Goal: Task Accomplishment & Management: Manage account settings

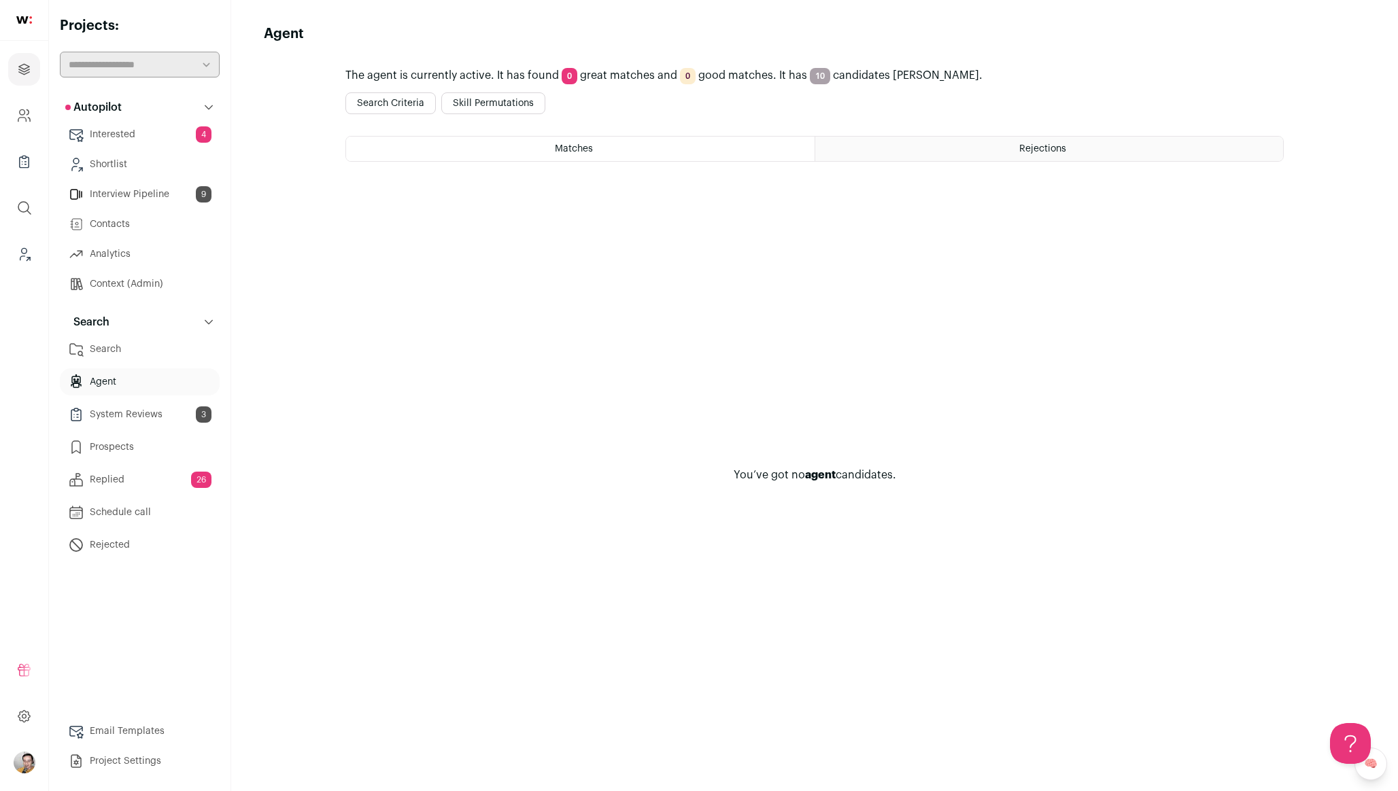
click at [1026, 150] on span "Rejections" at bounding box center [1042, 149] width 47 height 10
click at [657, 146] on html "Projects Company and ATS Settings Company Lists (Experimental) Global Search Le…" at bounding box center [699, 395] width 1398 height 791
click at [611, 151] on div "Matches" at bounding box center [580, 149] width 468 height 24
click at [508, 92] on button "Skill Permutations" at bounding box center [493, 103] width 104 height 22
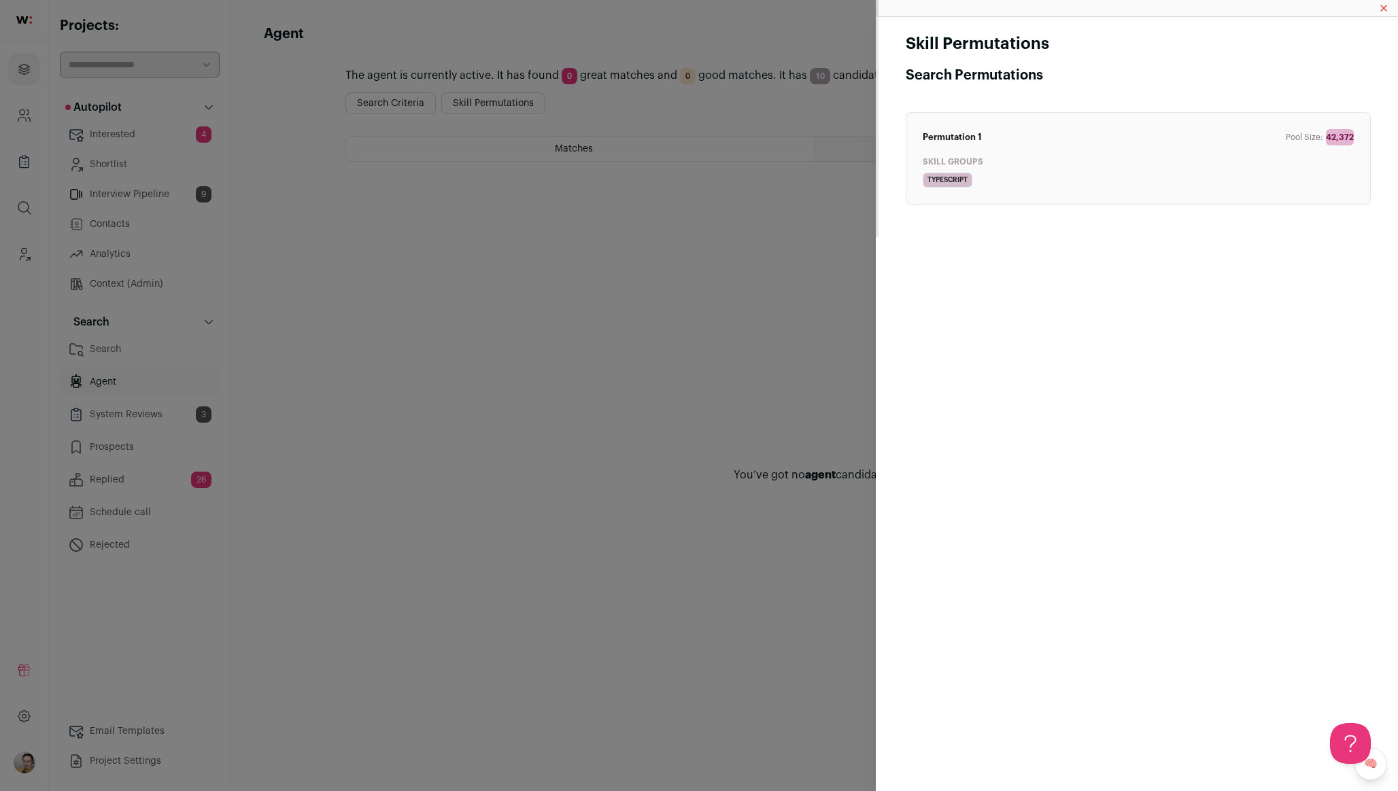
click at [579, 201] on div "Skill Permutations Search Permutations Permutation 1 Pool Size: 42,372 Skill Gr…" at bounding box center [699, 395] width 1398 height 791
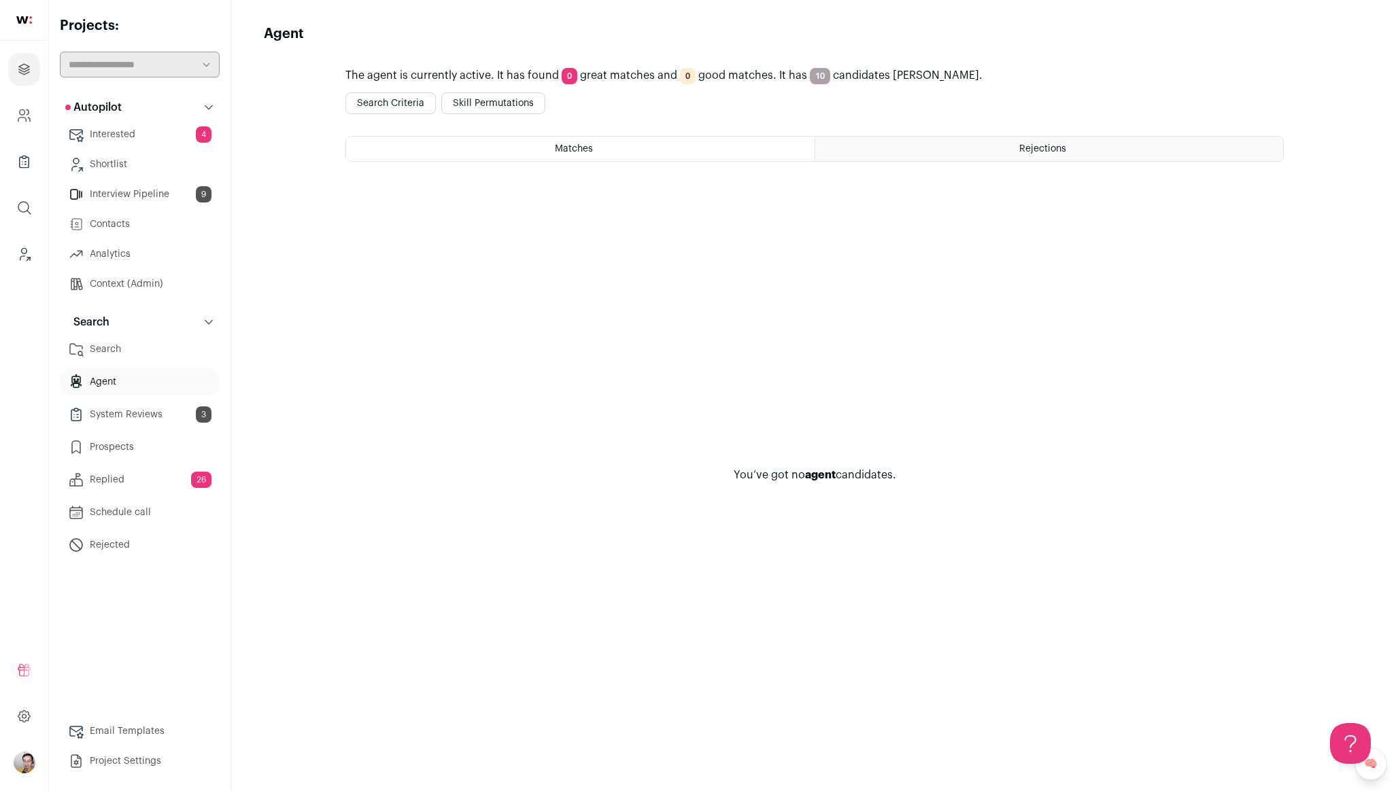
click at [409, 103] on button "Search Criteria" at bounding box center [390, 103] width 90 height 22
click at [1065, 146] on div "Rejections 33" at bounding box center [1049, 149] width 468 height 24
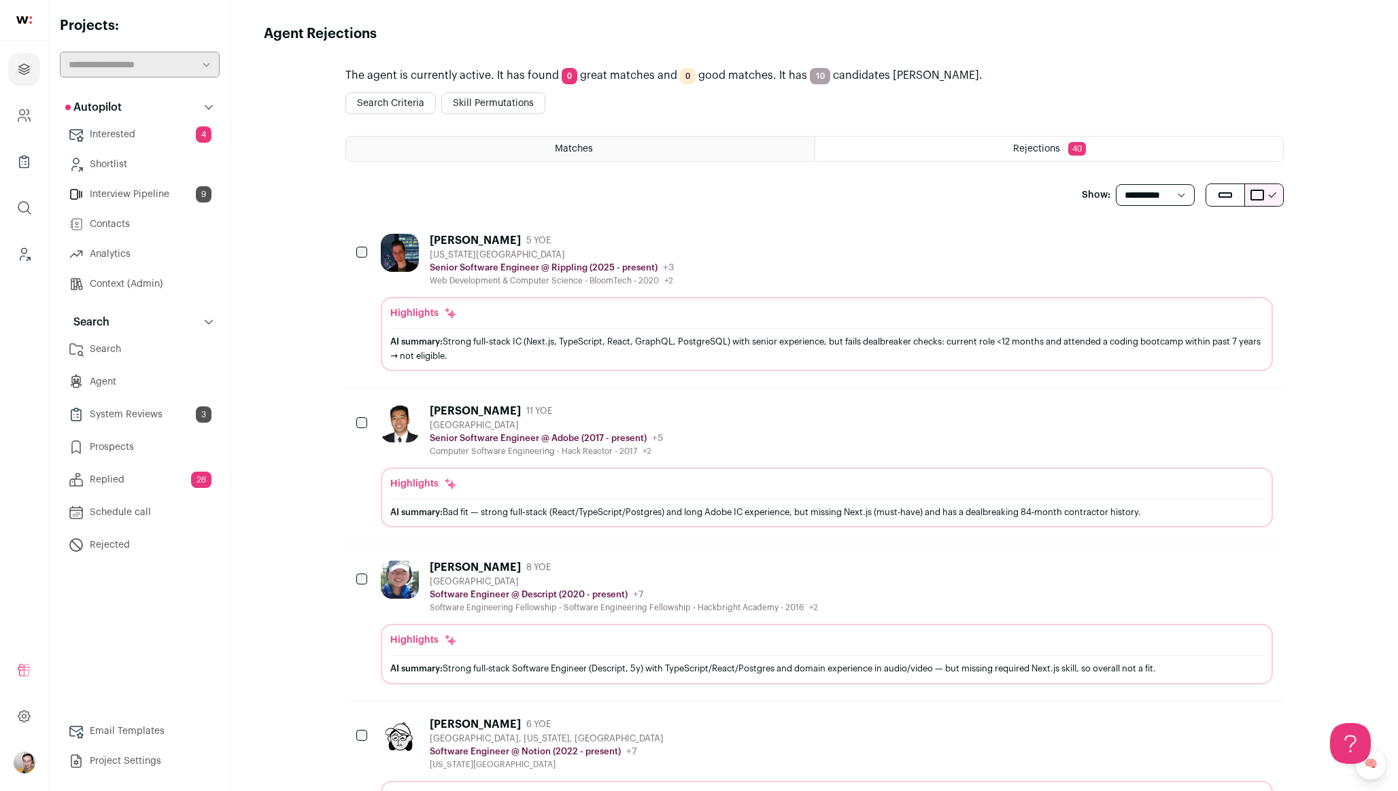
click at [540, 145] on div "Matches" at bounding box center [580, 149] width 468 height 24
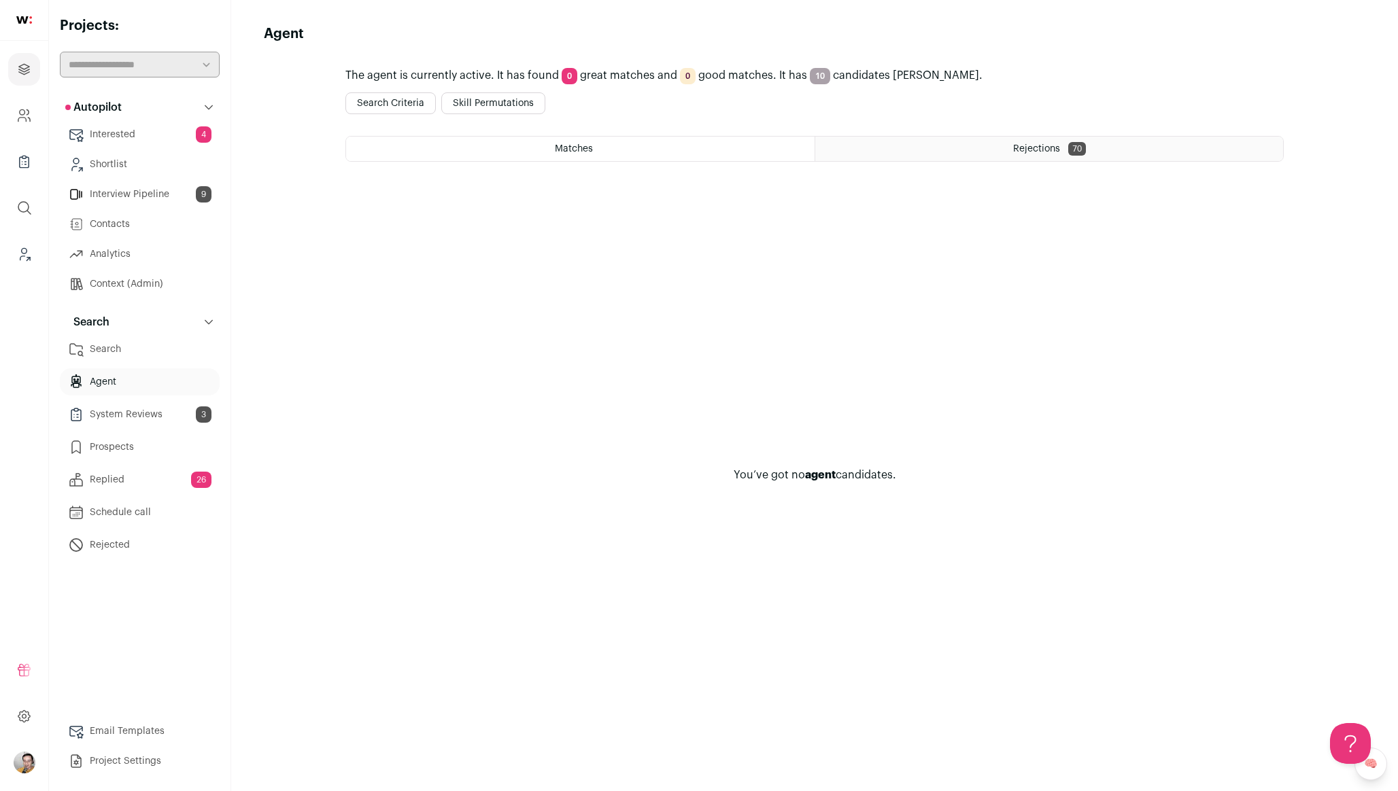
click at [379, 107] on button "Search Criteria" at bounding box center [390, 103] width 90 height 22
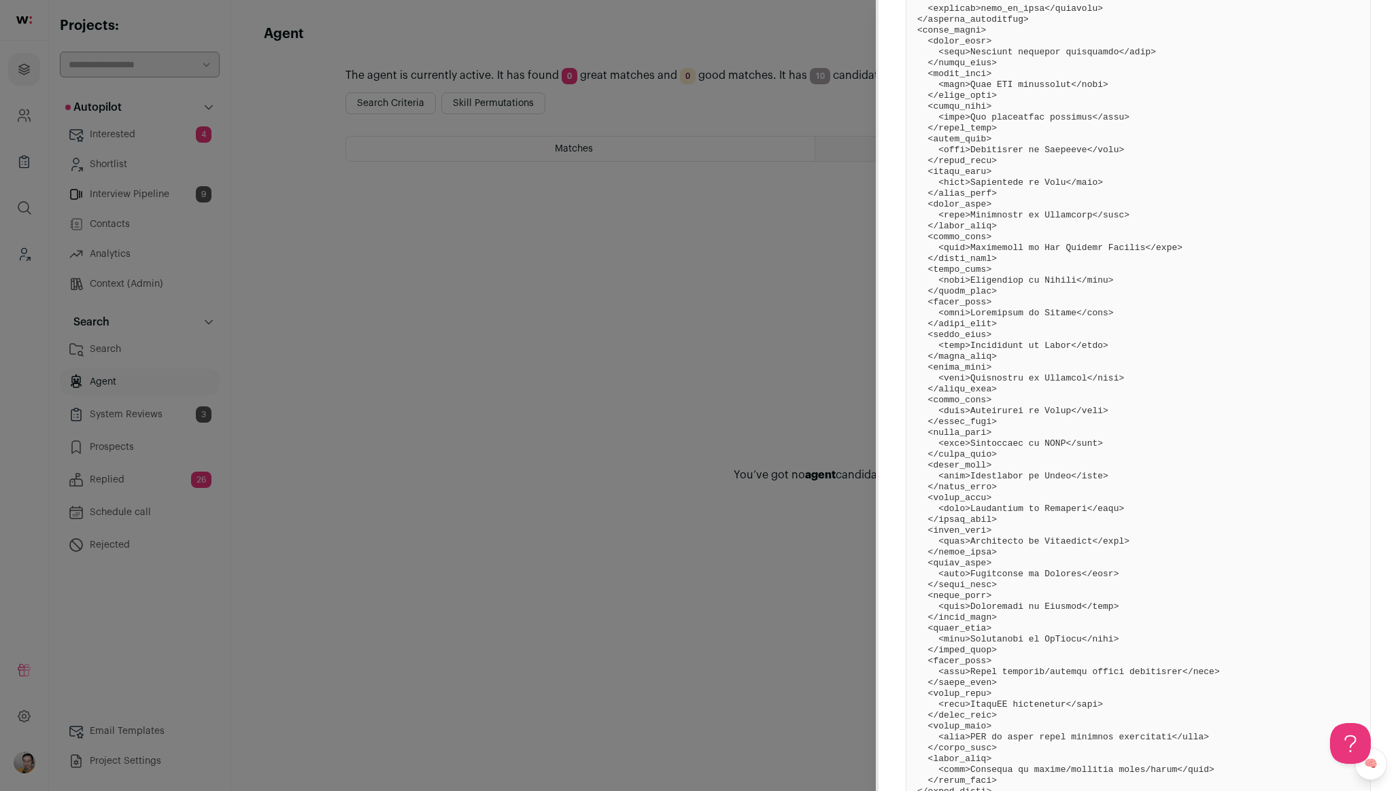
scroll to position [1620, 0]
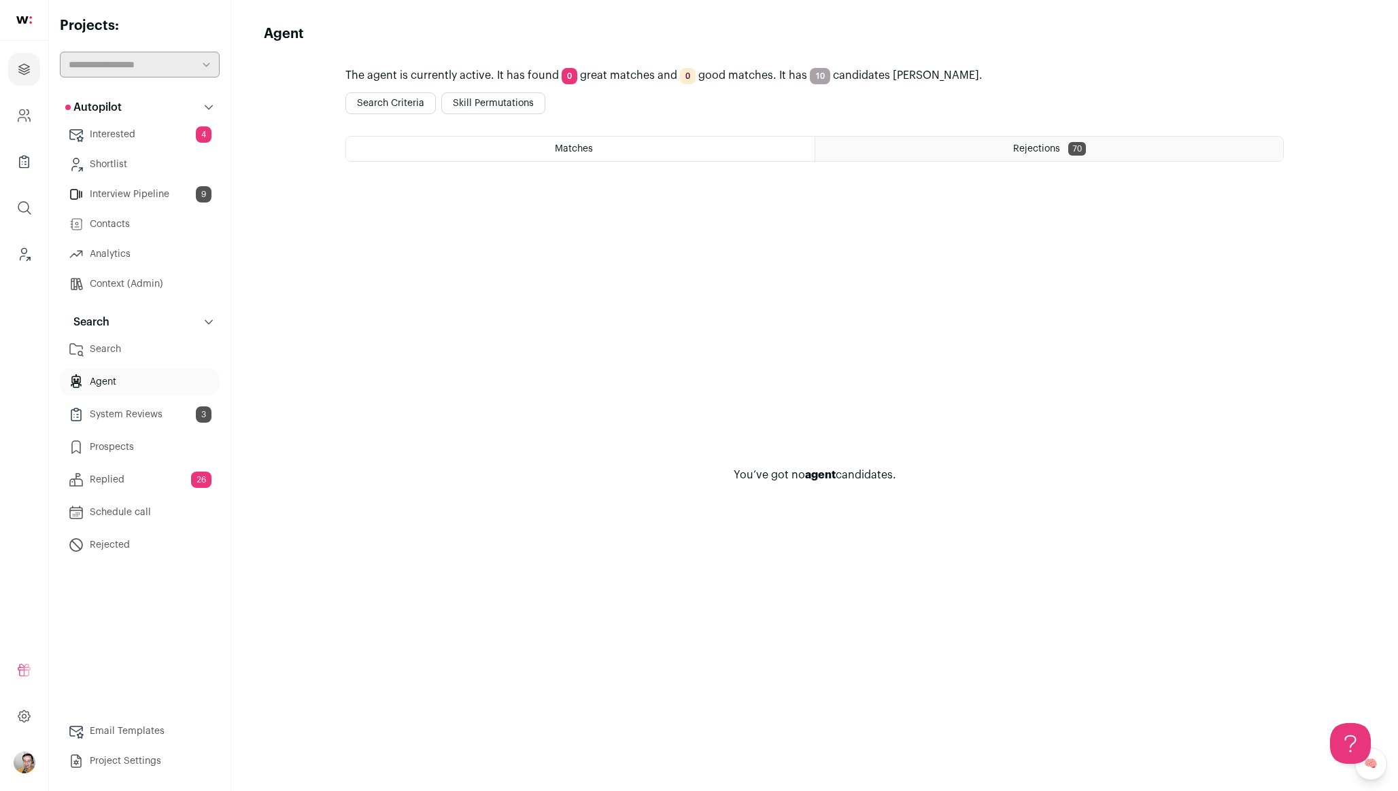
click at [493, 101] on button "Skill Permutations" at bounding box center [493, 103] width 104 height 22
click at [970, 137] on div "Rejections 70" at bounding box center [1049, 149] width 468 height 24
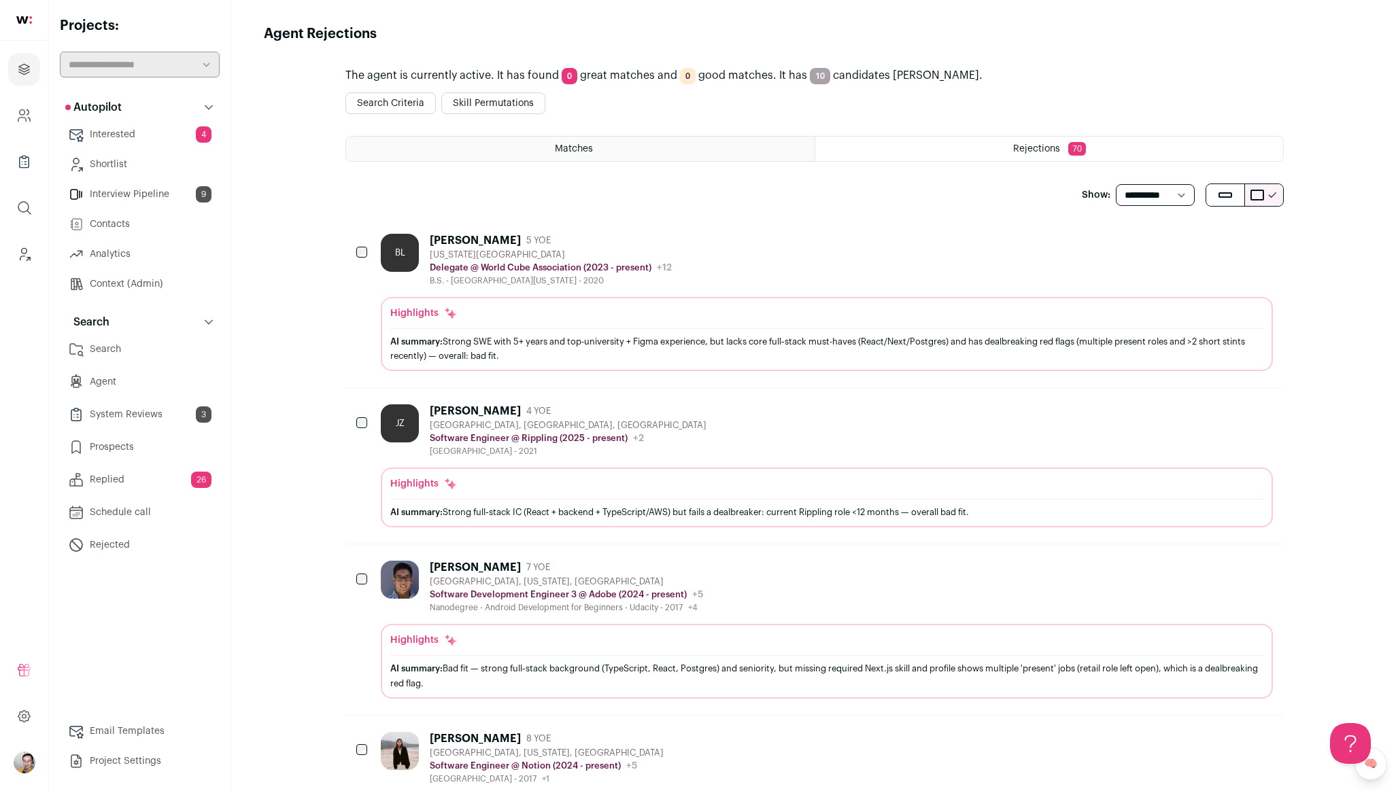
click at [513, 103] on button "Skill Permutations" at bounding box center [493, 103] width 104 height 22
click at [414, 100] on button "Search Criteria" at bounding box center [390, 103] width 90 height 22
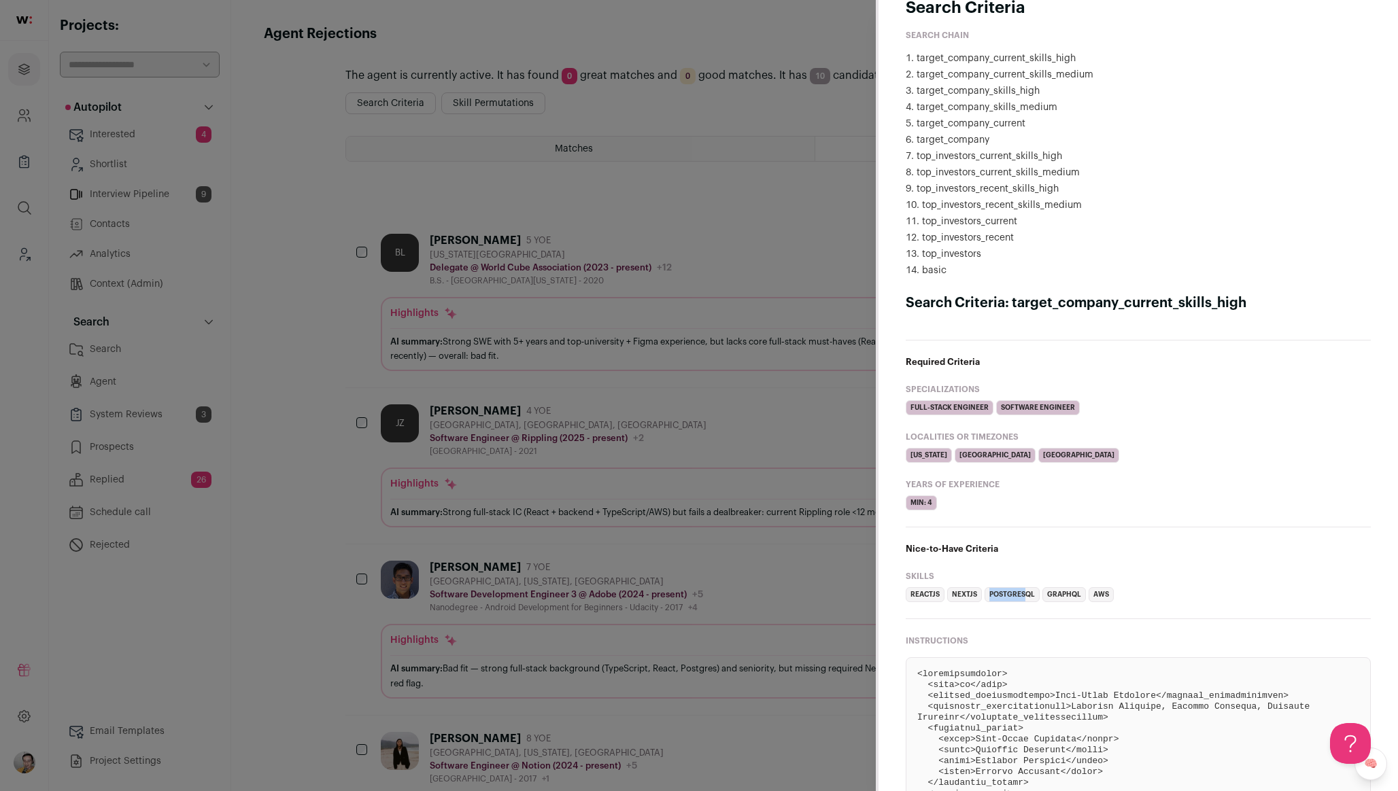
scroll to position [30, 0]
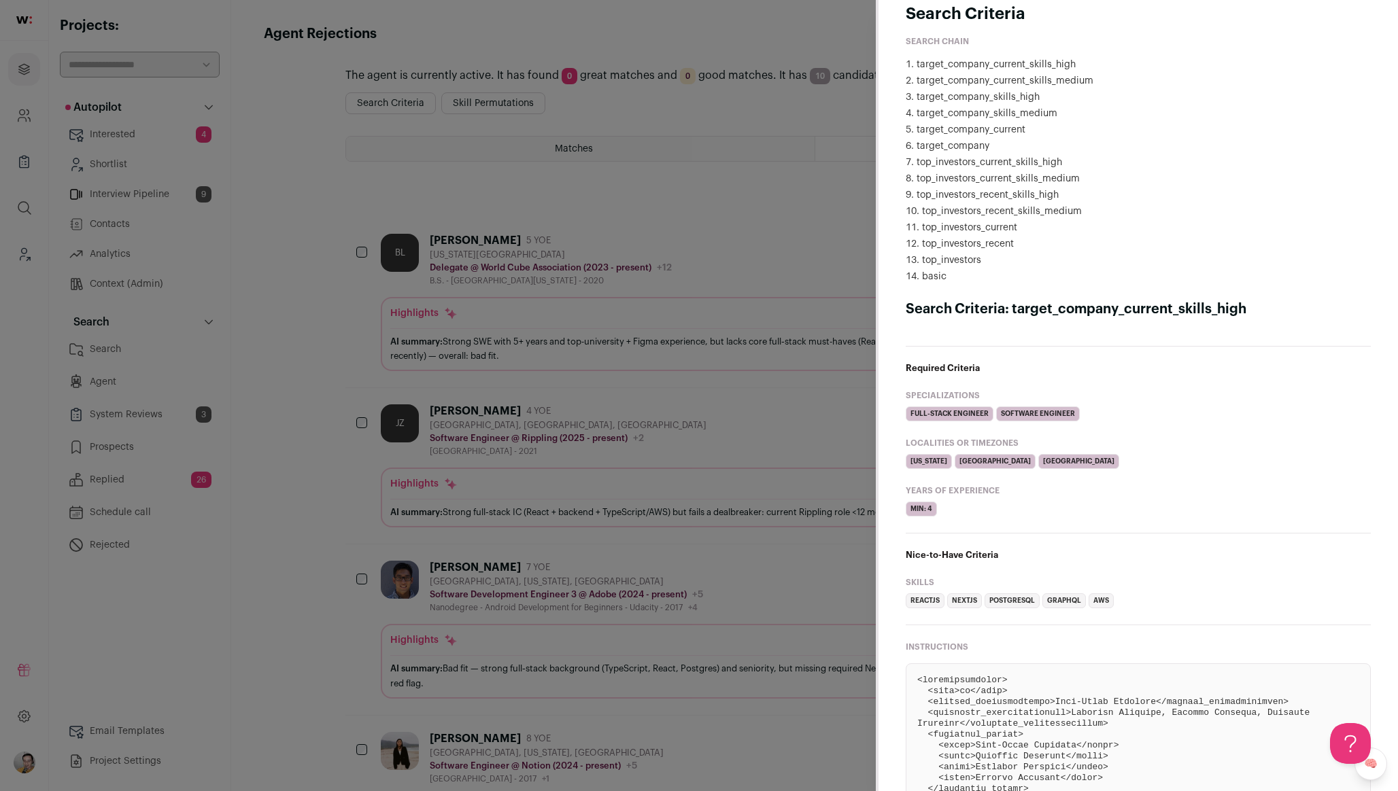
click at [1229, 411] on ul "Full-Stack Engineer Software Engineer" at bounding box center [1138, 414] width 465 height 15
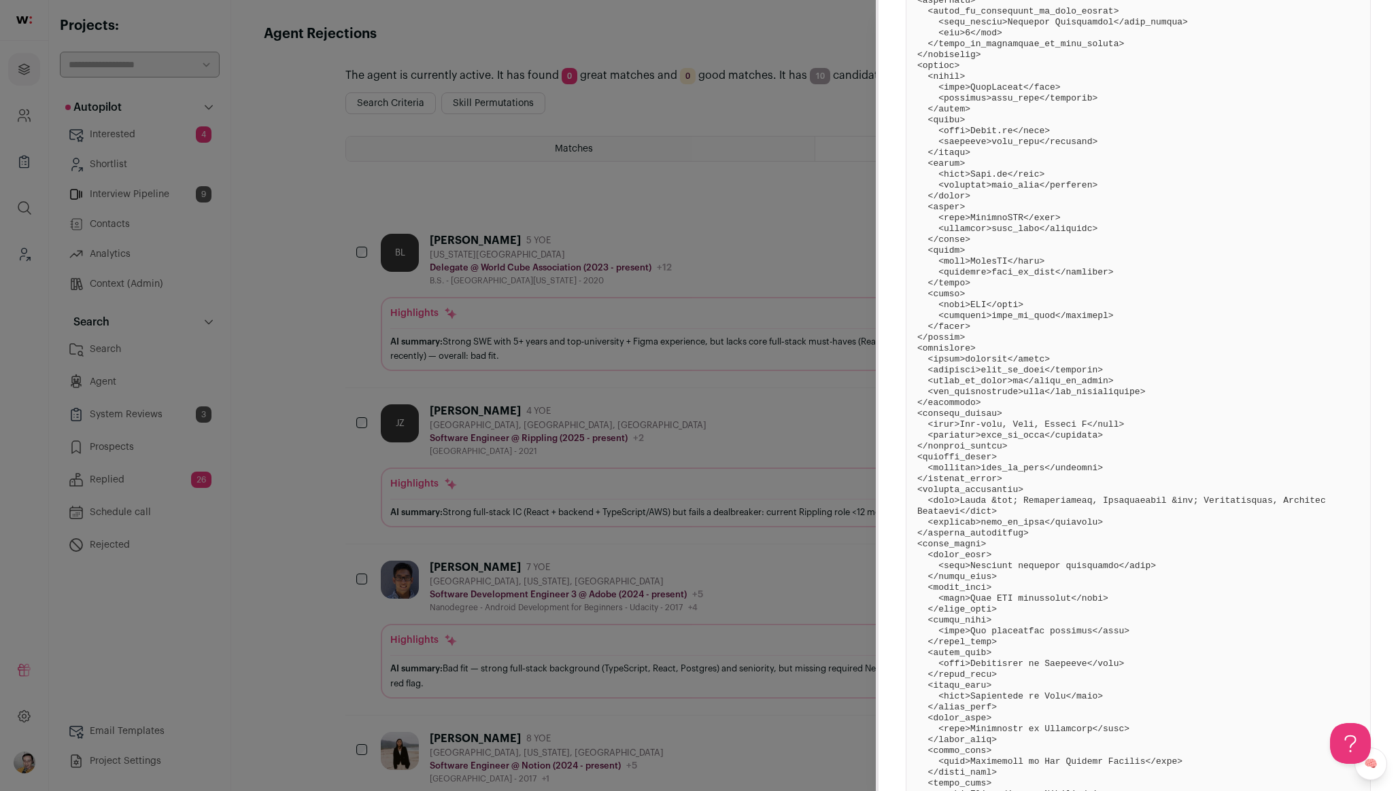
scroll to position [1125, 0]
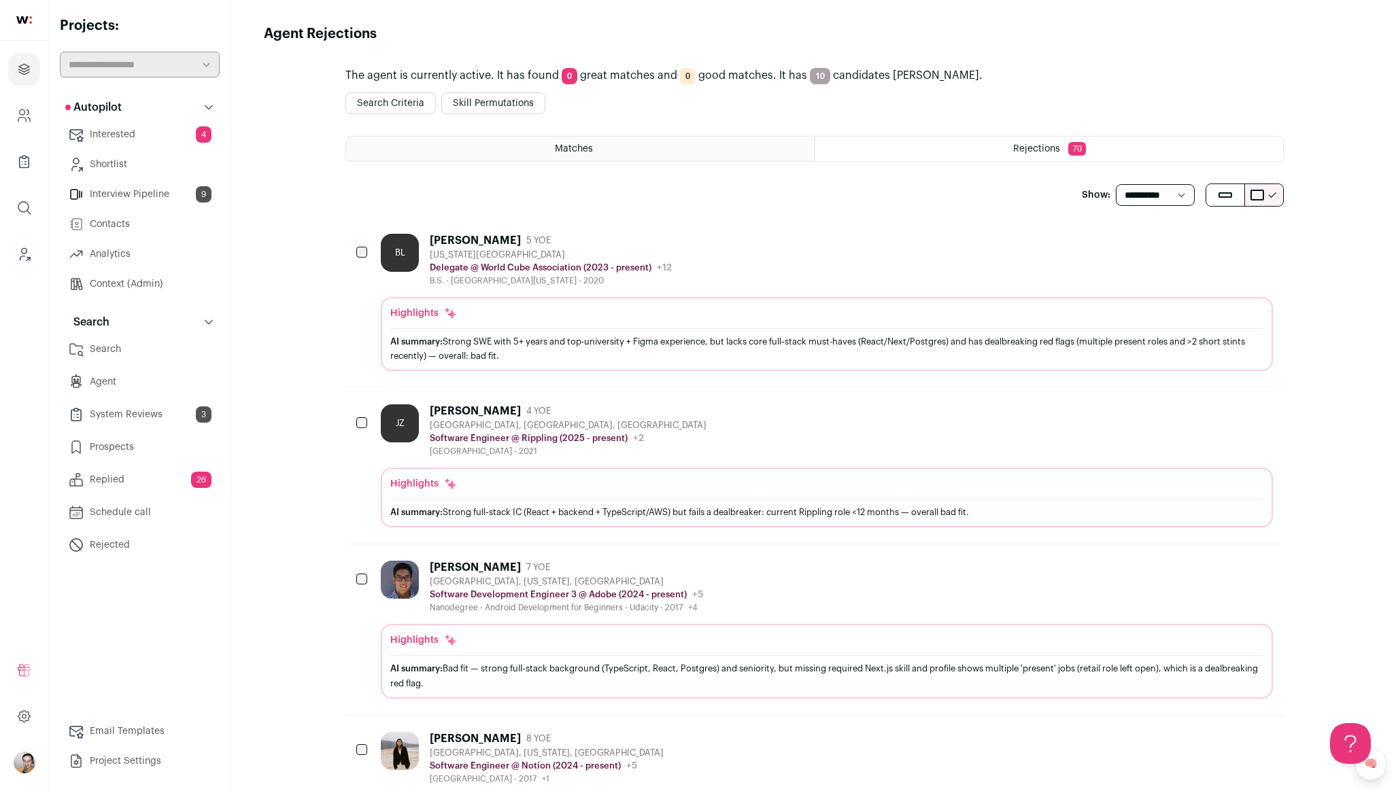
click at [578, 152] on span "Matches" at bounding box center [574, 149] width 38 height 10
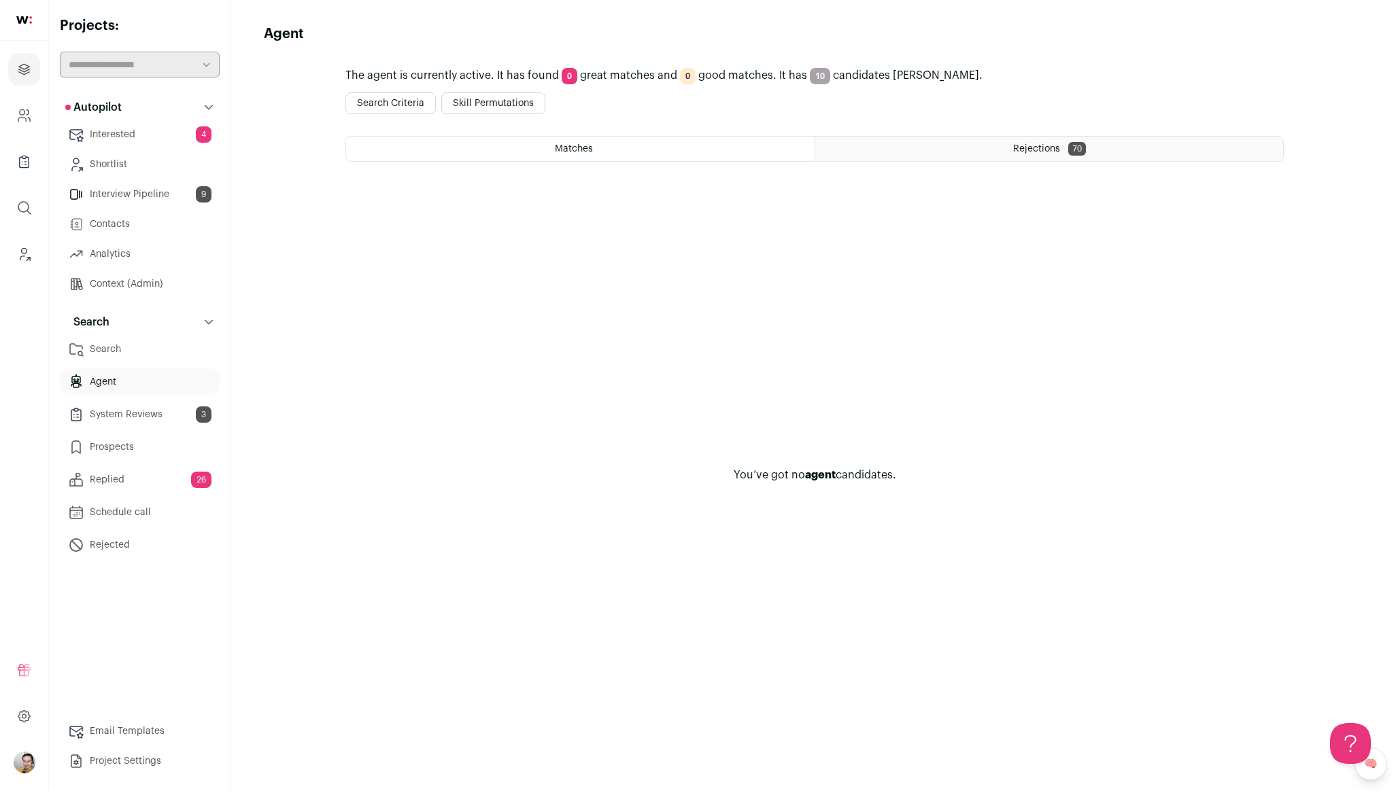
click at [1037, 139] on html "Projects Company and ATS Settings Company Lists (Experimental) Global Search Le…" at bounding box center [699, 395] width 1398 height 791
click at [1004, 155] on div "Rejections 70" at bounding box center [1049, 149] width 468 height 24
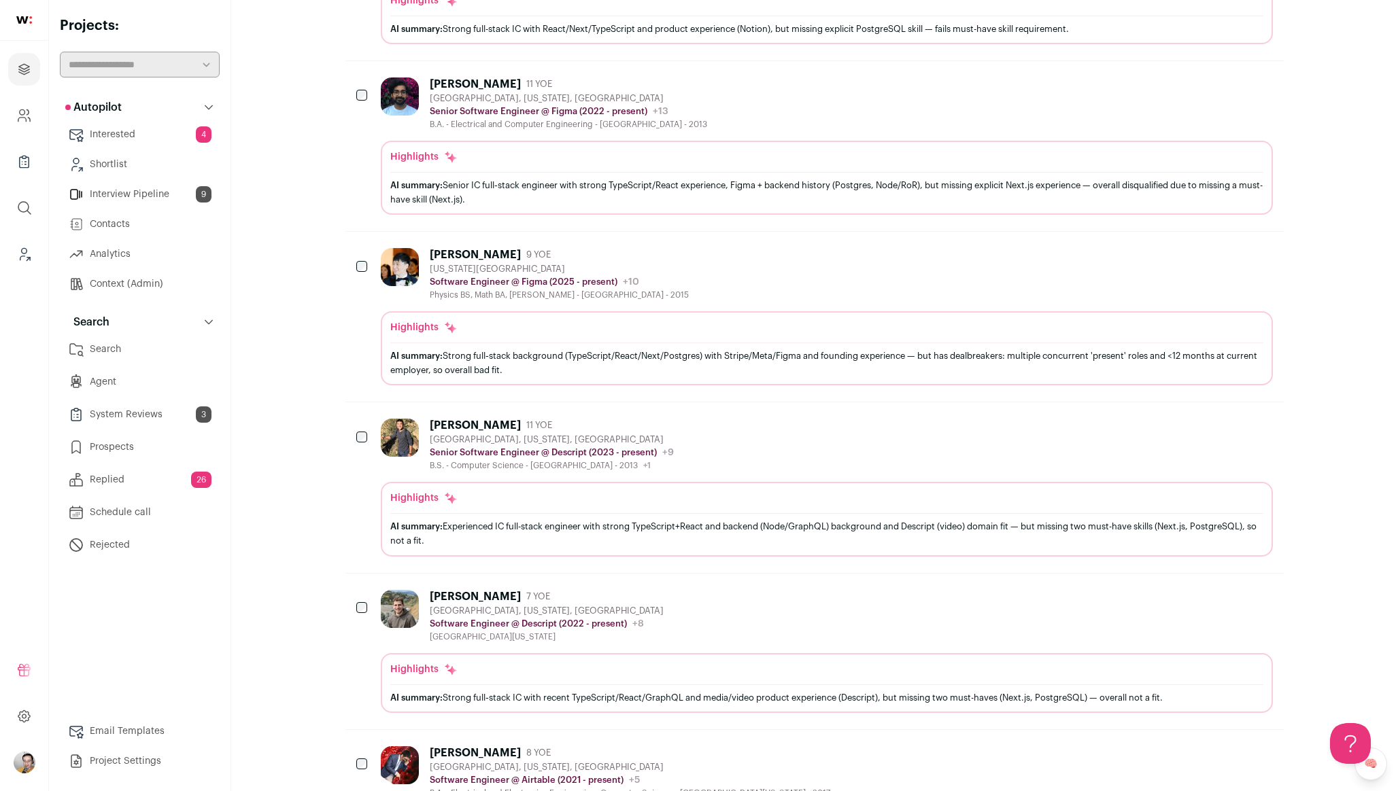
scroll to position [1144, 0]
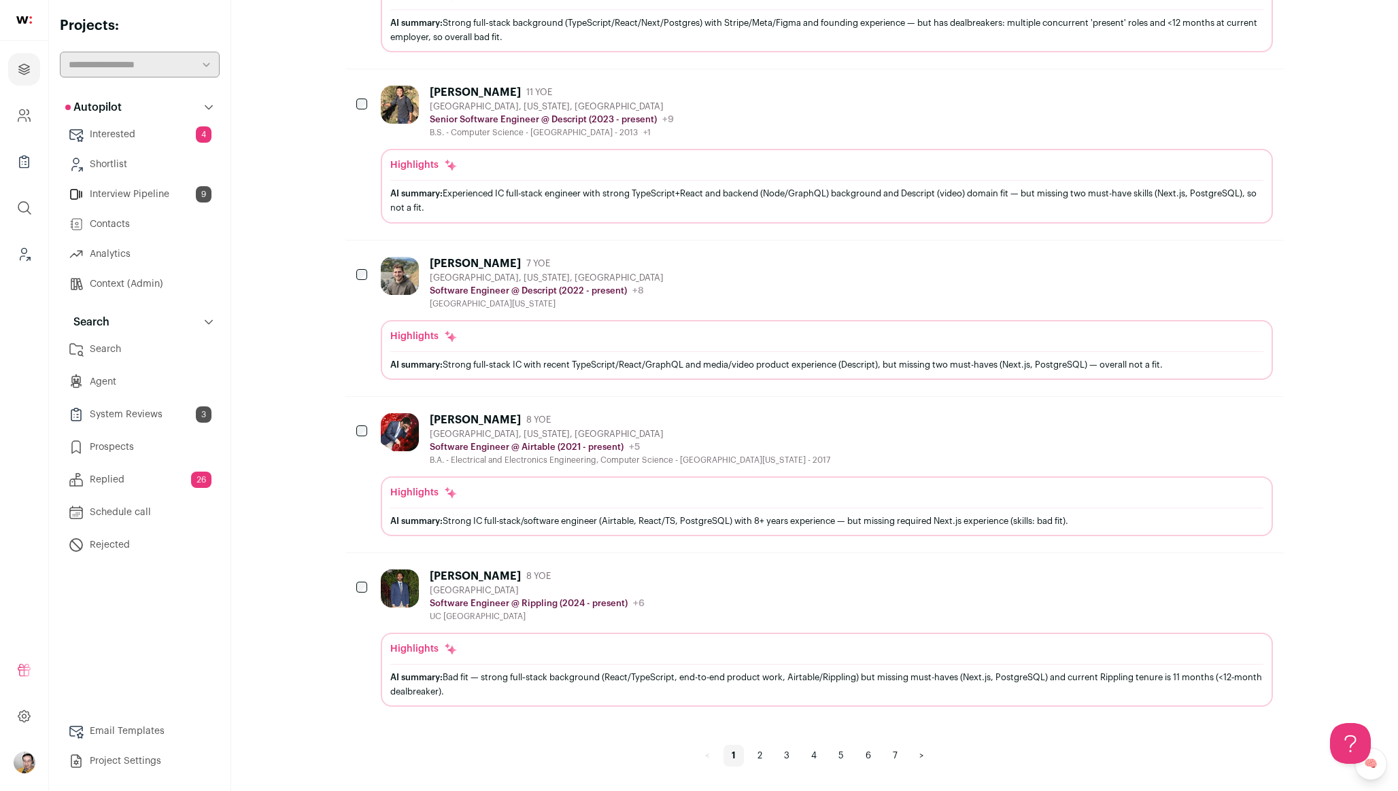
click at [870, 757] on link "6" at bounding box center [868, 756] width 22 height 22
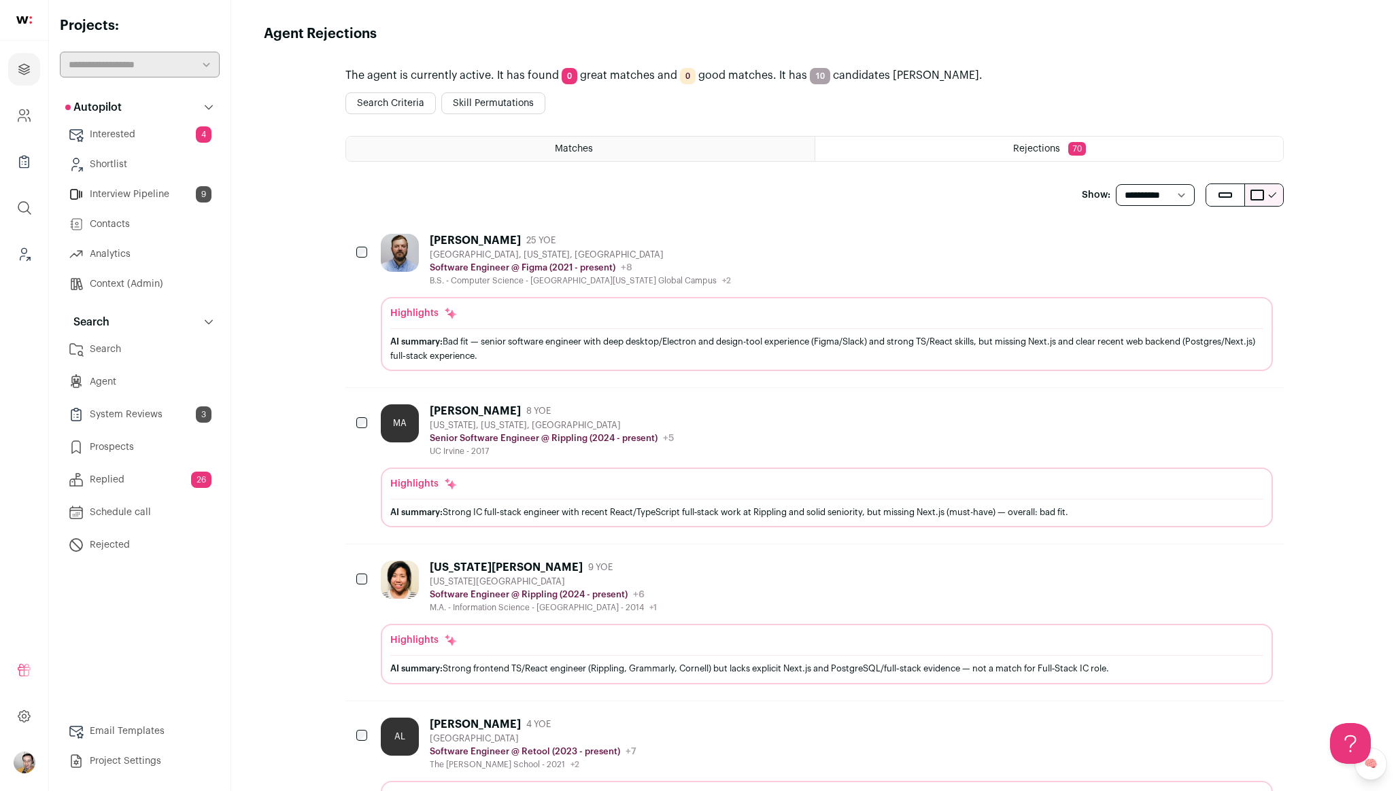
click at [98, 281] on link "Context (Admin)" at bounding box center [140, 284] width 160 height 27
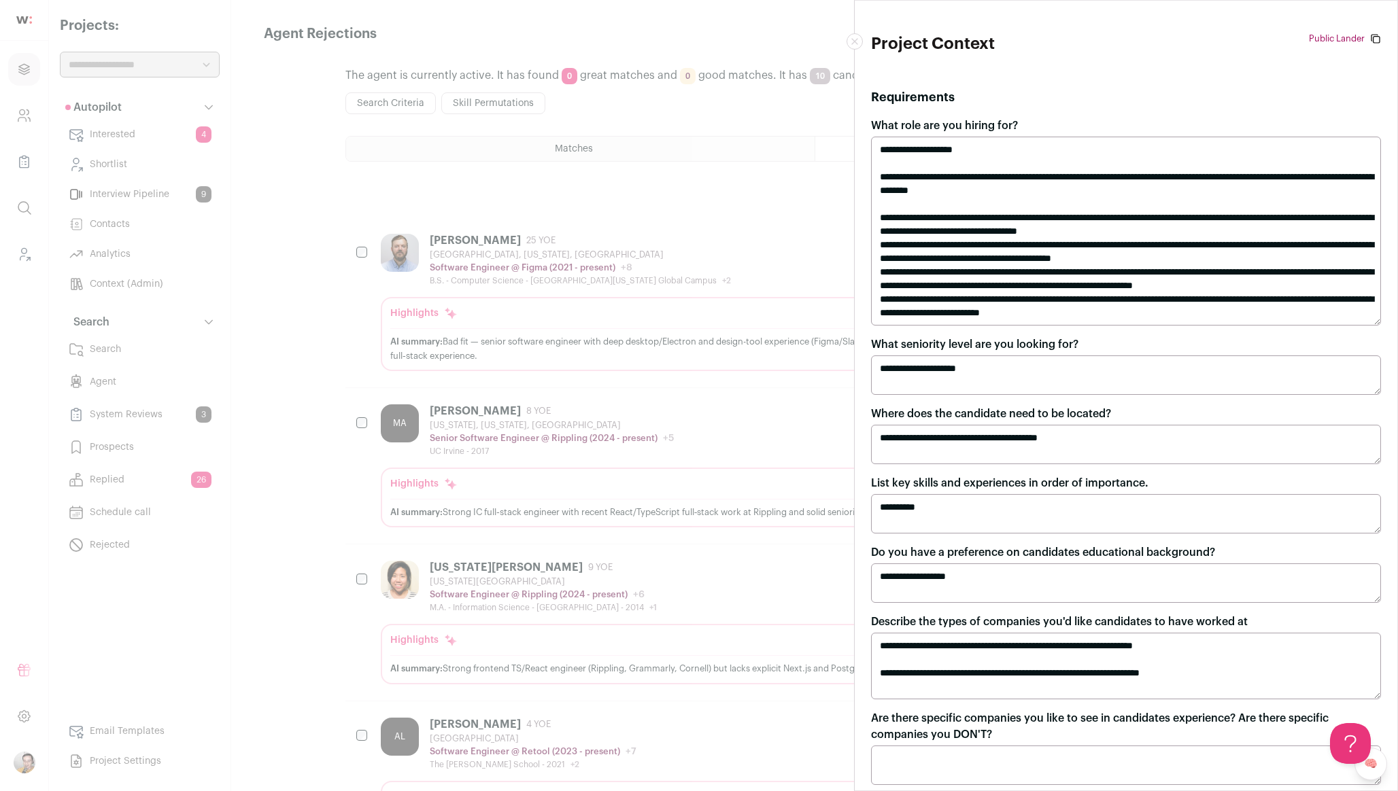
click at [931, 228] on textarea "**********" at bounding box center [1126, 231] width 510 height 189
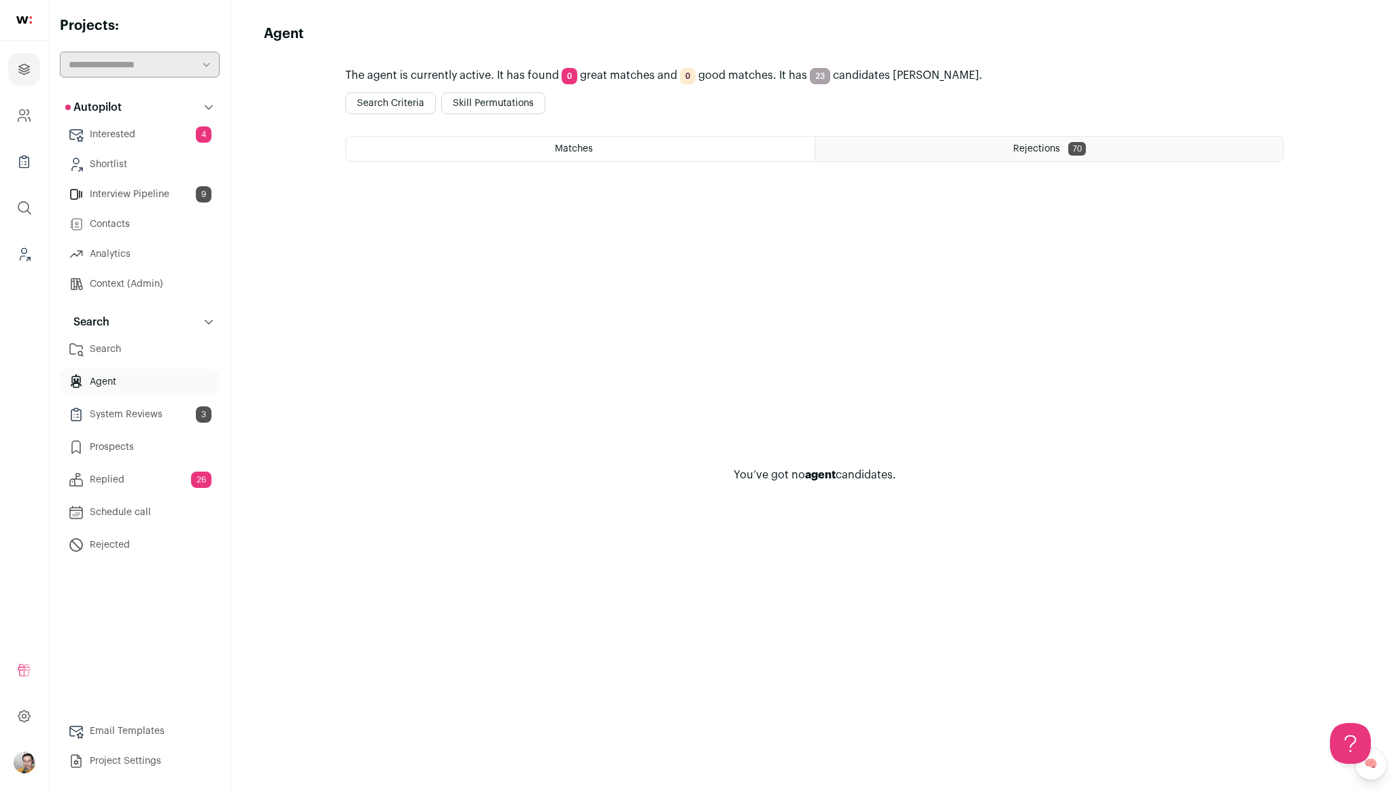
click at [392, 109] on button "Search Criteria" at bounding box center [390, 103] width 90 height 22
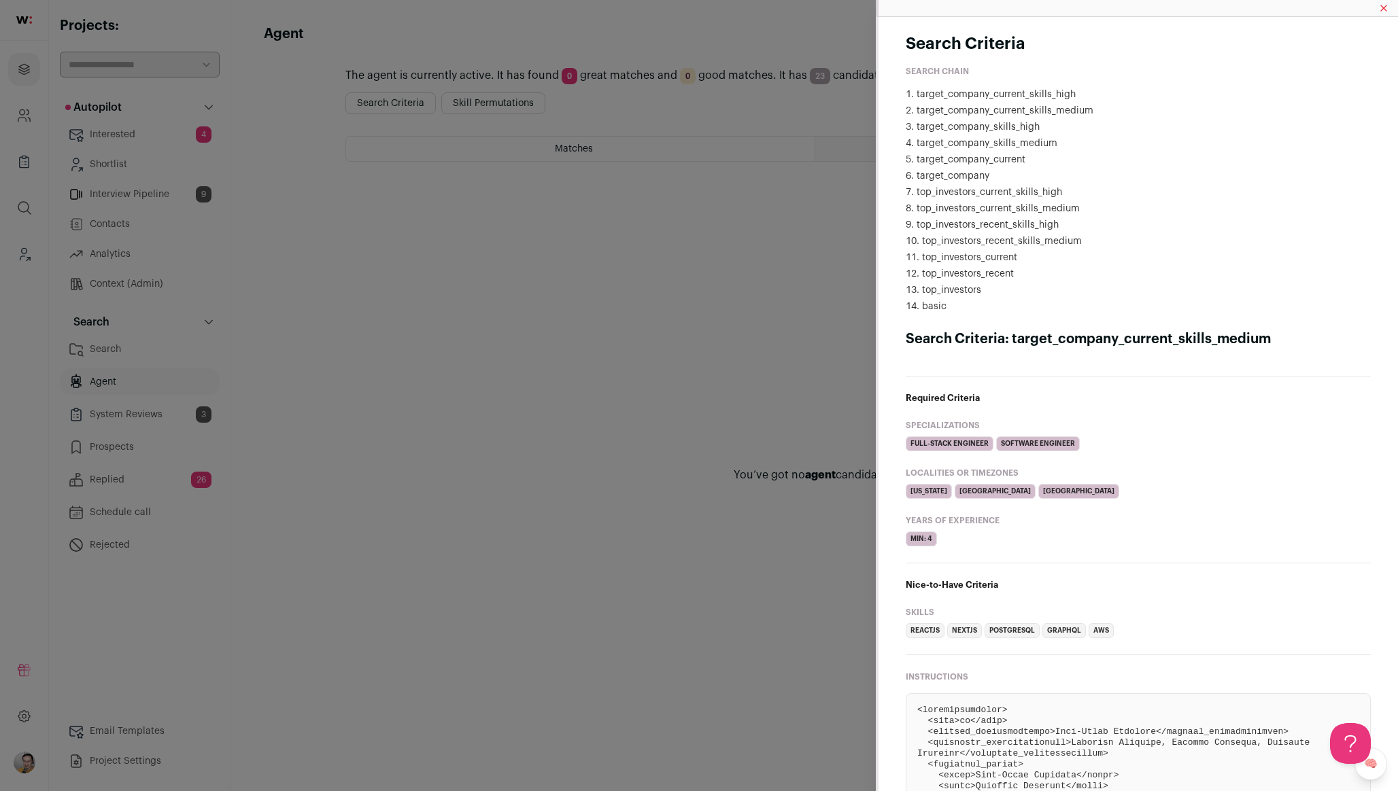
click at [590, 349] on div "Search Criteria Search Chain target_company_current_skills_high target_company_…" at bounding box center [699, 395] width 1398 height 791
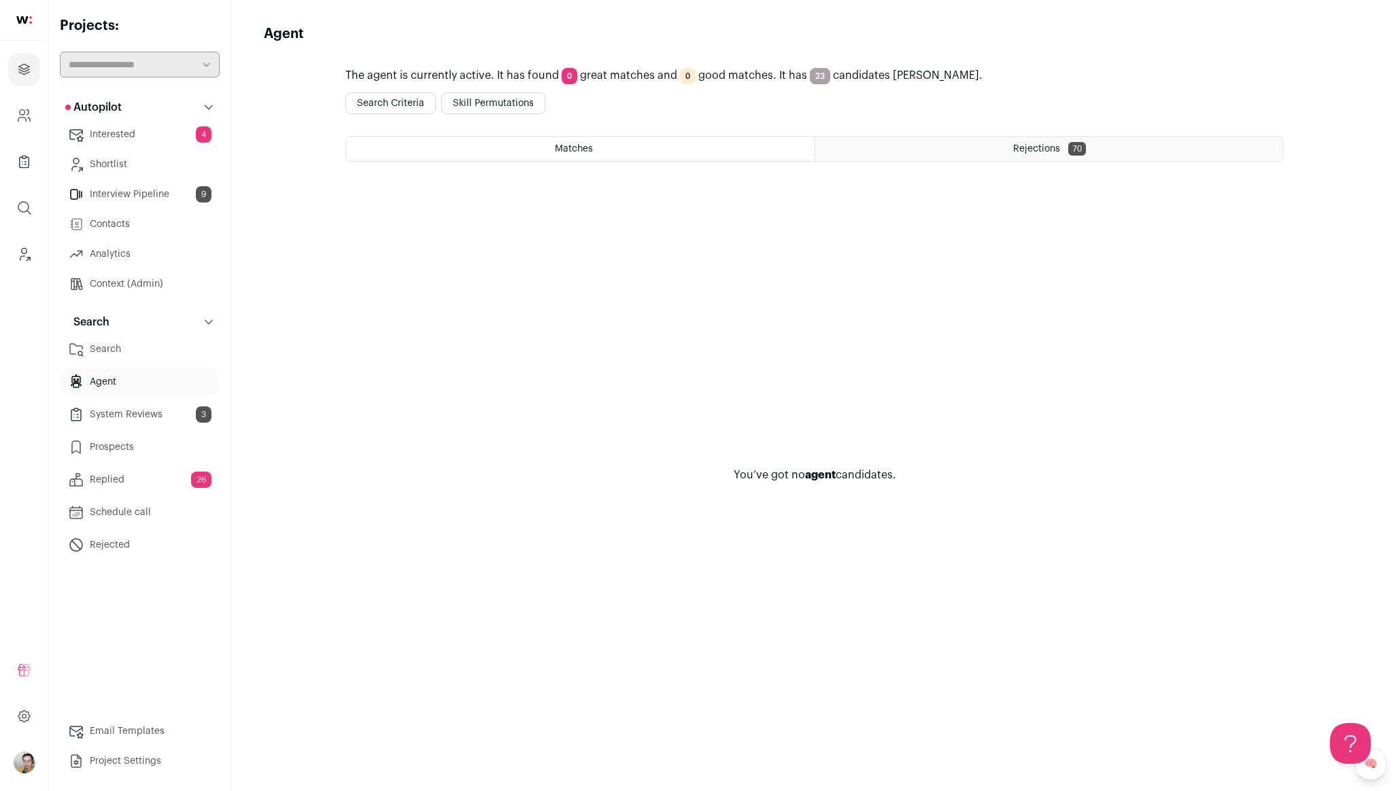
click at [512, 104] on button "Skill Permutations" at bounding box center [493, 103] width 104 height 22
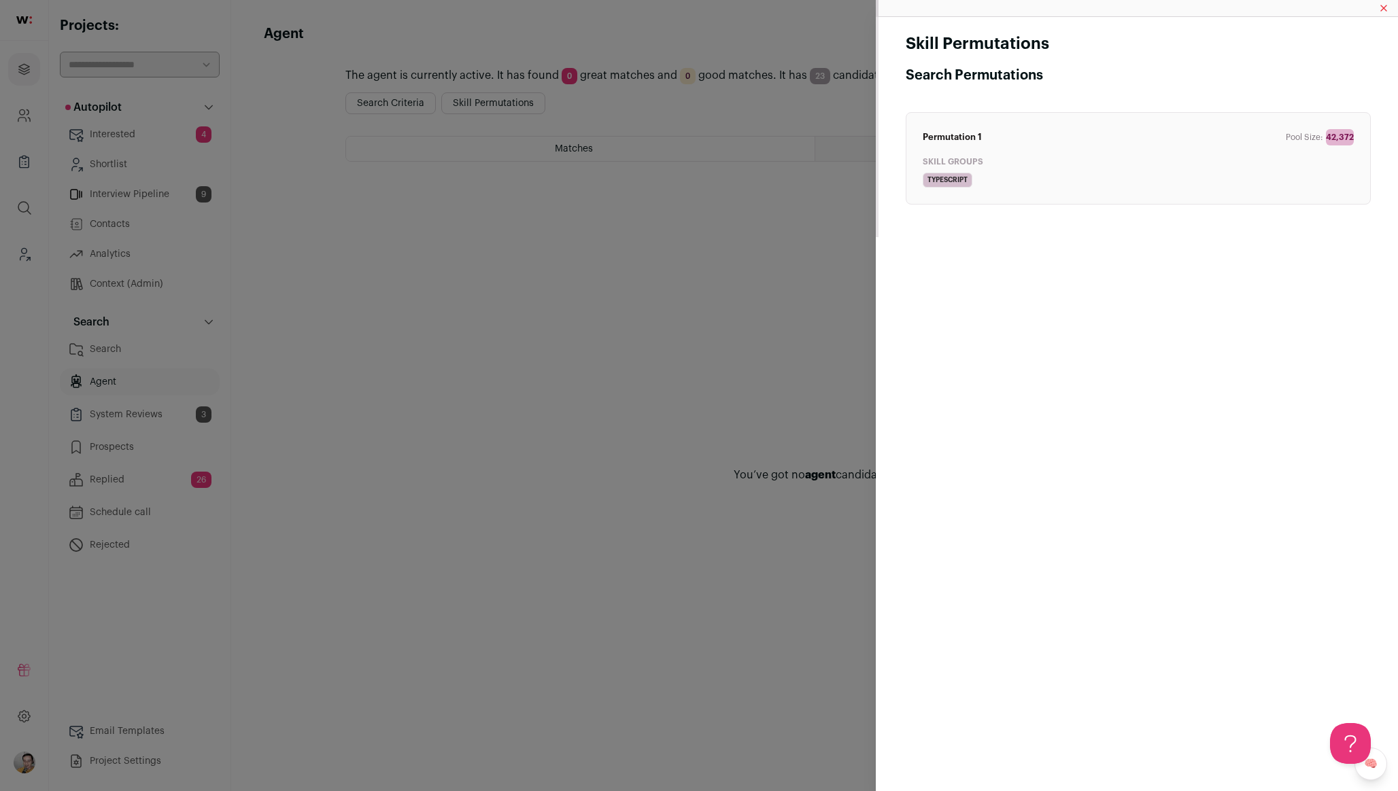
click at [553, 279] on div "Skill Permutations Search Permutations Permutation 1 Pool Size: 42,372 Skill Gr…" at bounding box center [699, 395] width 1398 height 791
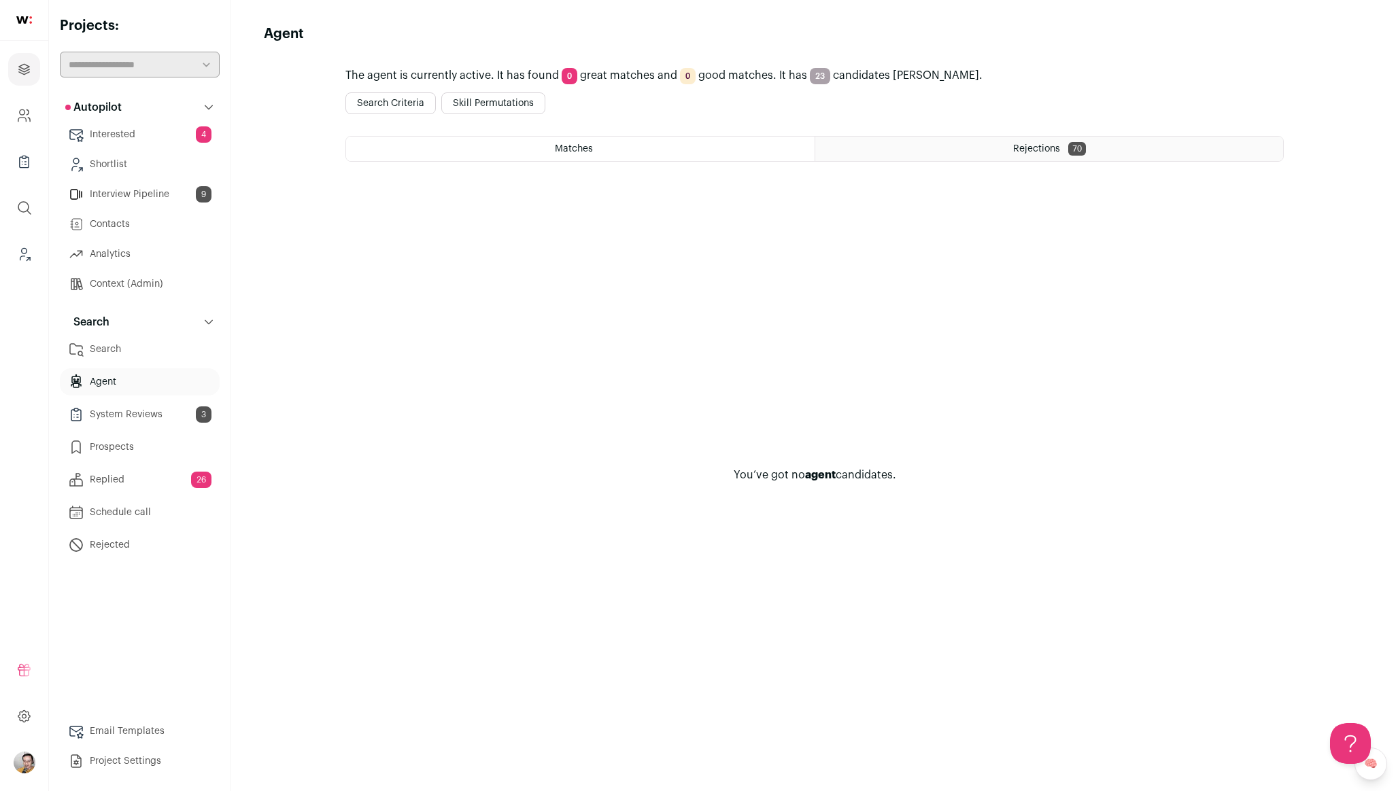
click at [407, 95] on button "Search Criteria" at bounding box center [390, 103] width 90 height 22
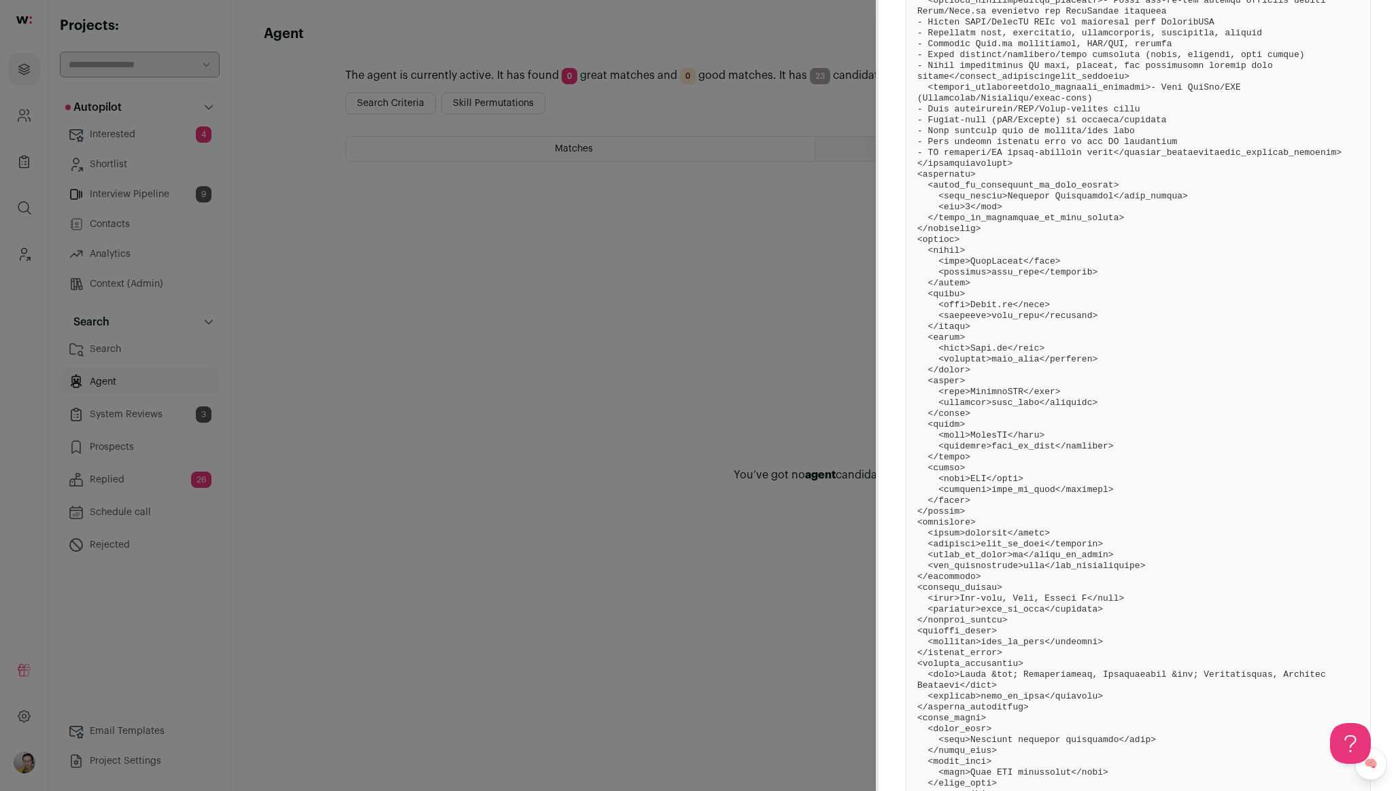
scroll to position [912, 0]
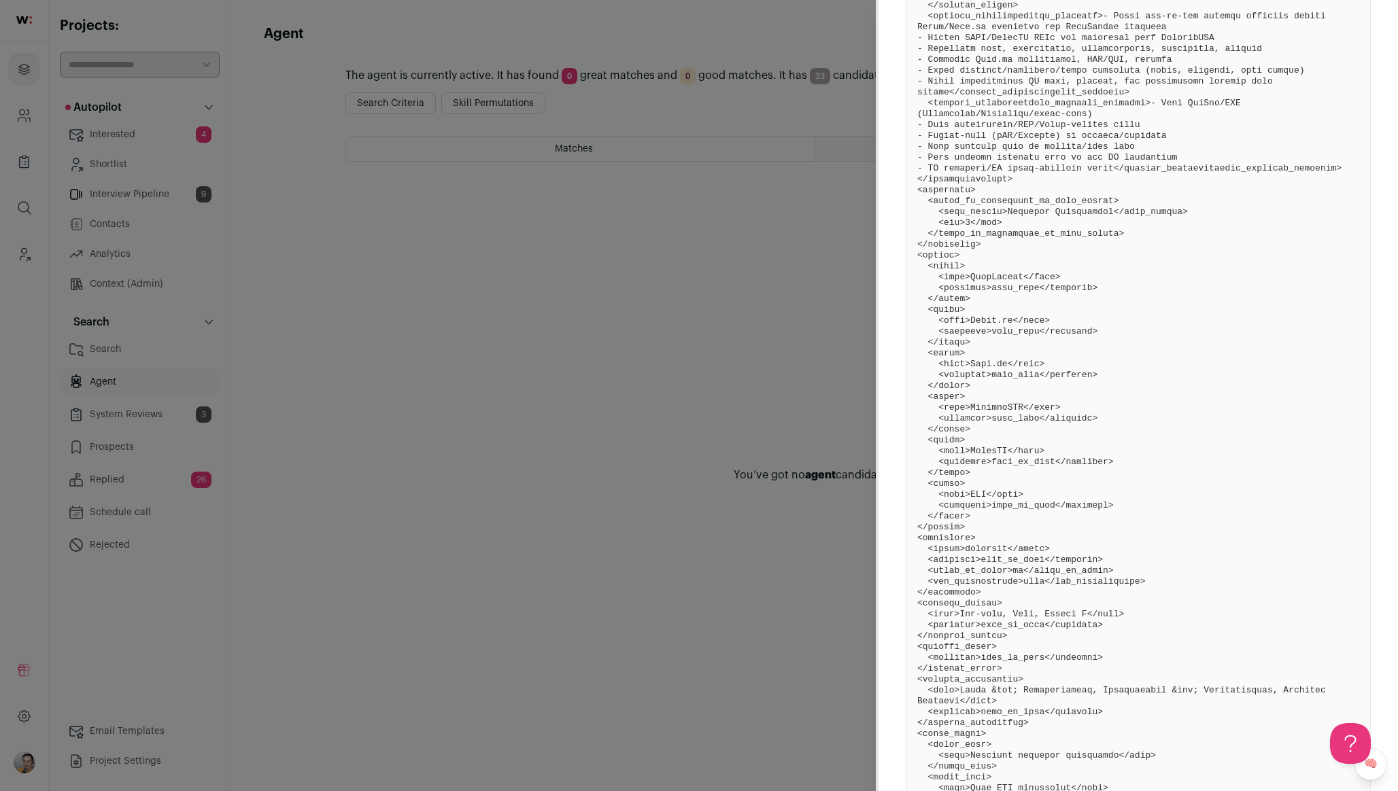
click at [737, 281] on div "Search Criteria Search Chain target_company_current_skills_high target_company_…" at bounding box center [699, 395] width 1398 height 791
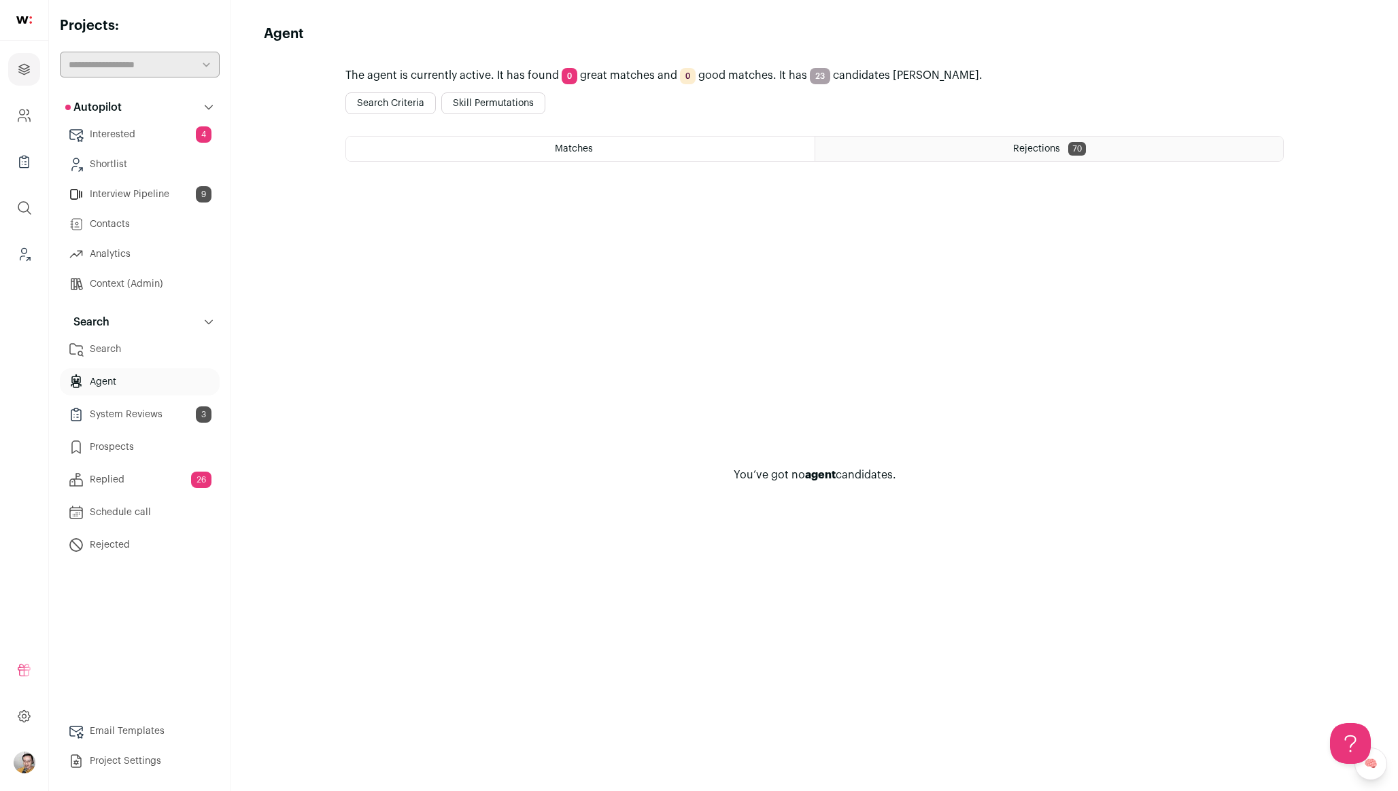
click at [543, 100] on button "Skill Permutations" at bounding box center [493, 103] width 104 height 22
